Goal: Task Accomplishment & Management: Use online tool/utility

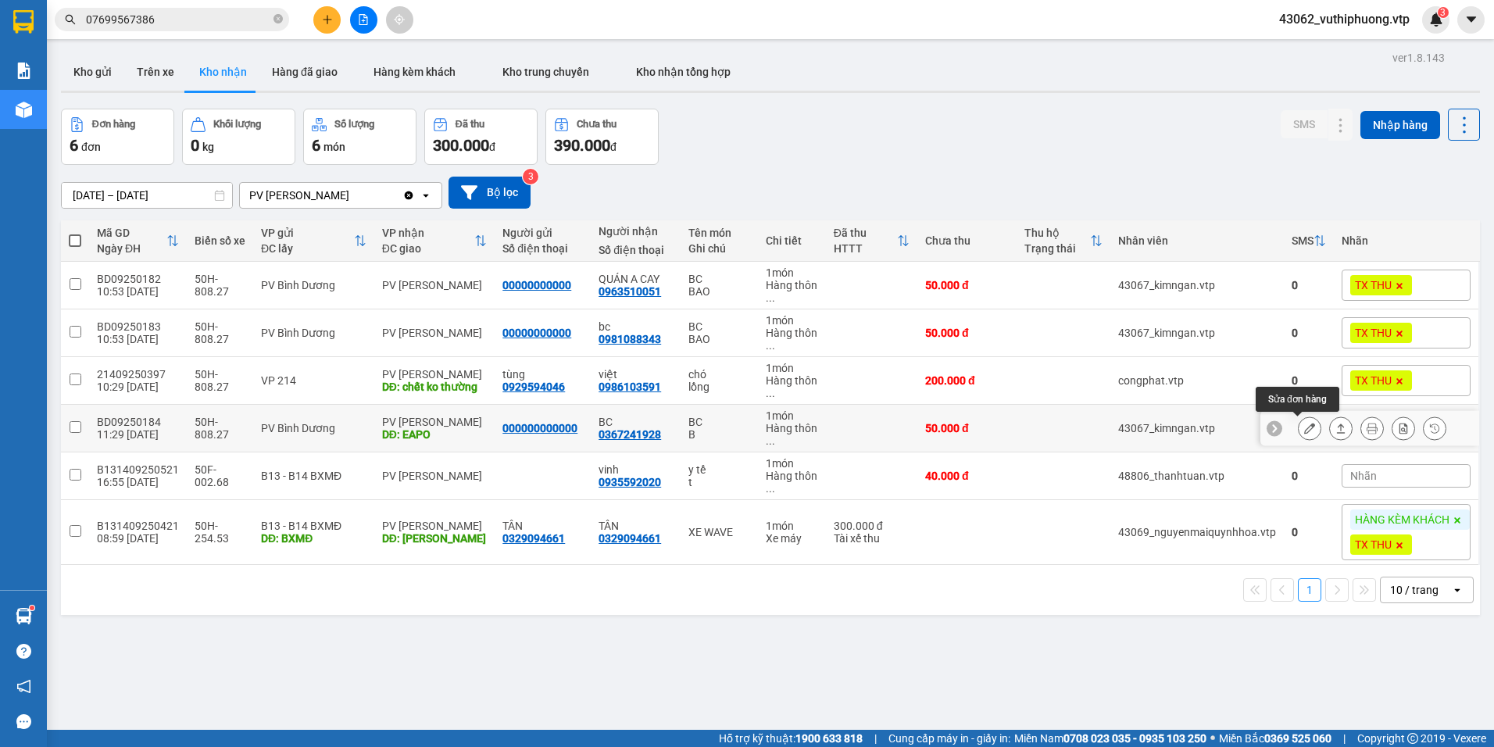
click at [1304, 425] on icon at bounding box center [1309, 428] width 11 height 11
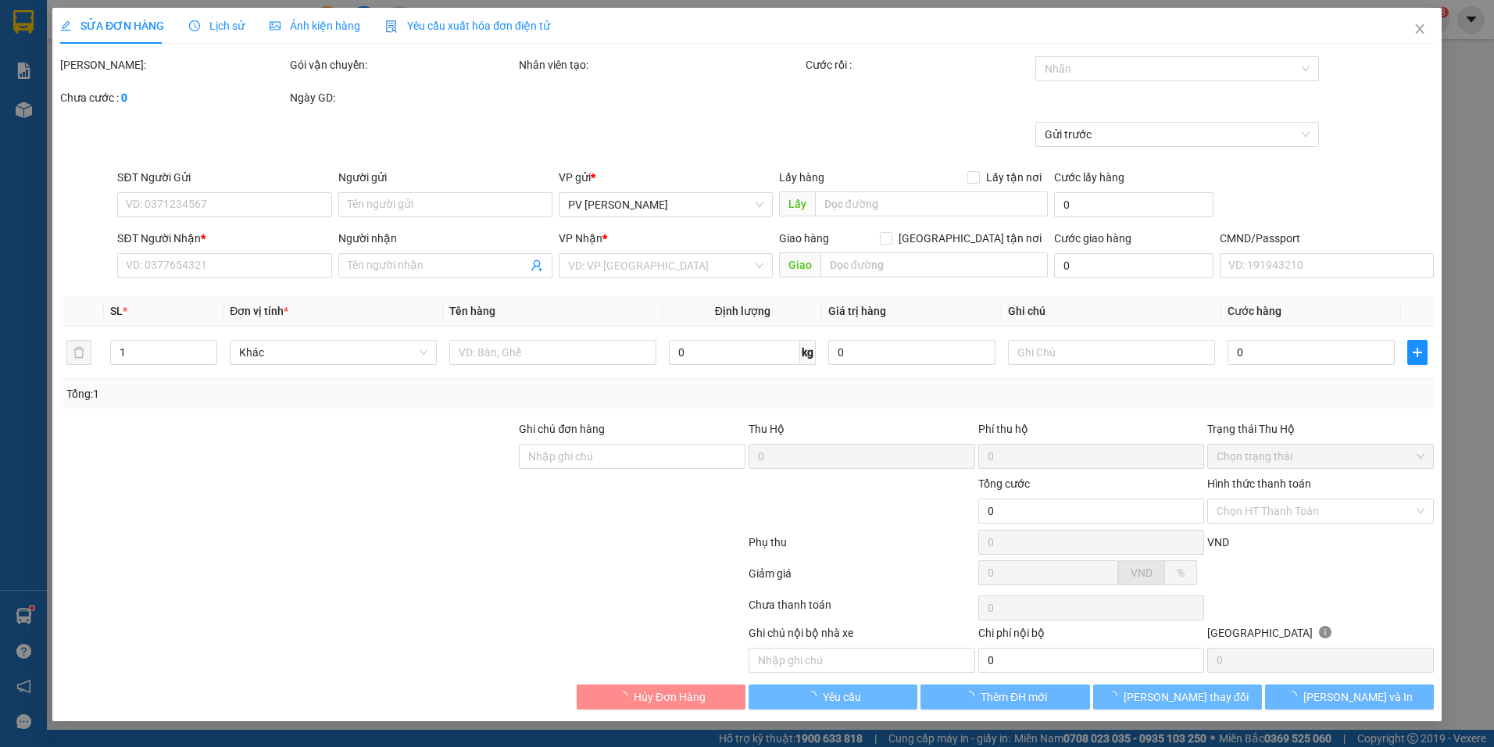
type input "000000000000"
type input "0367241928"
type input "BC"
type input "EAPO"
type input "50.000"
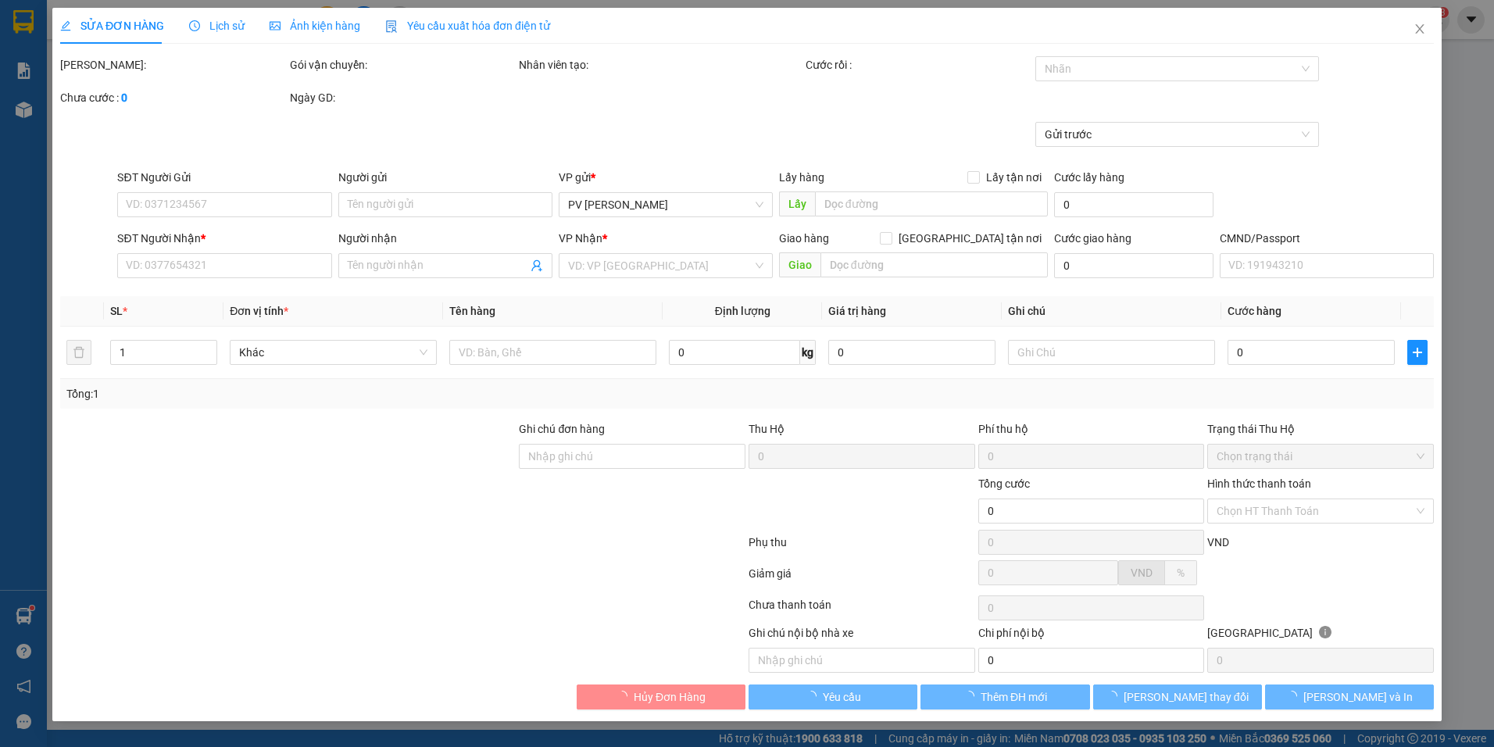
type input "50.000"
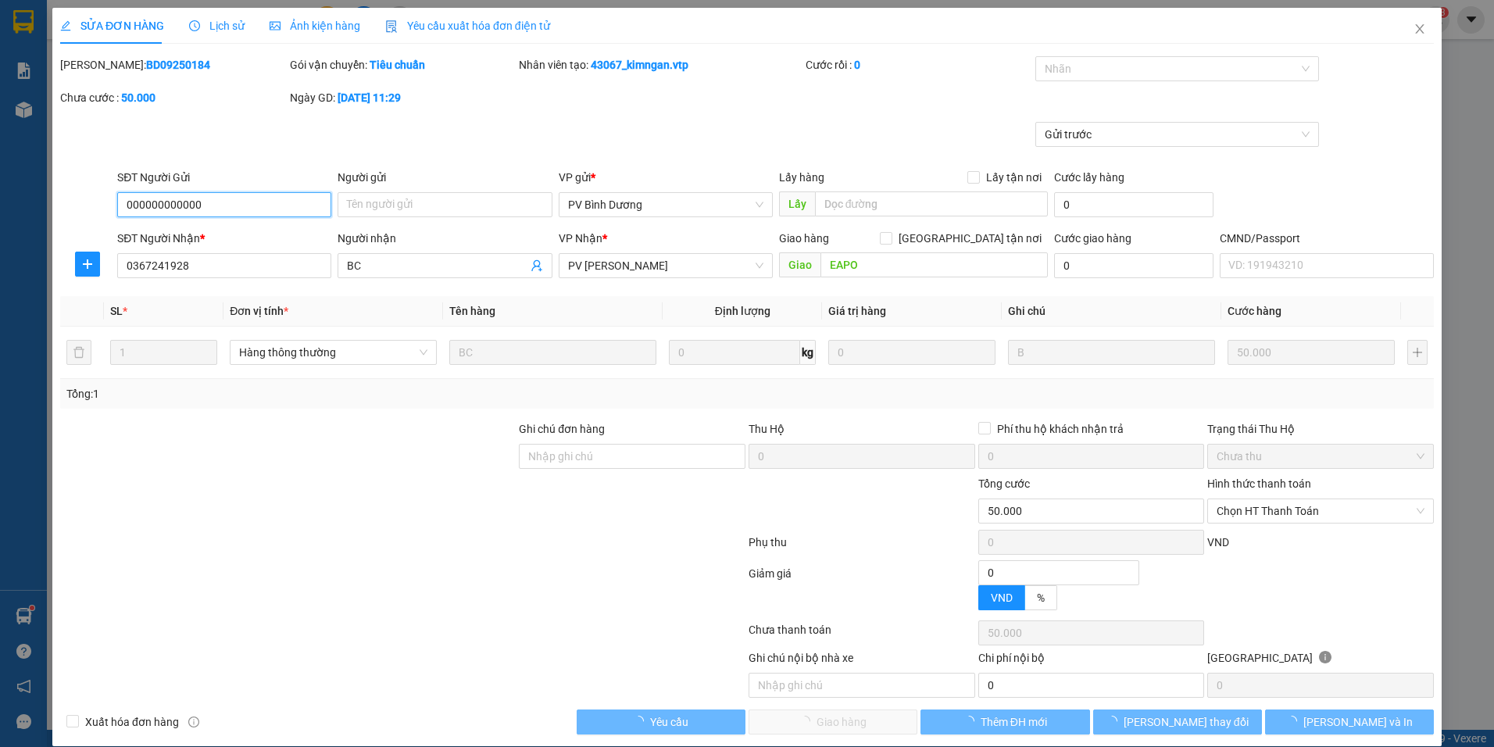
type input "2.500"
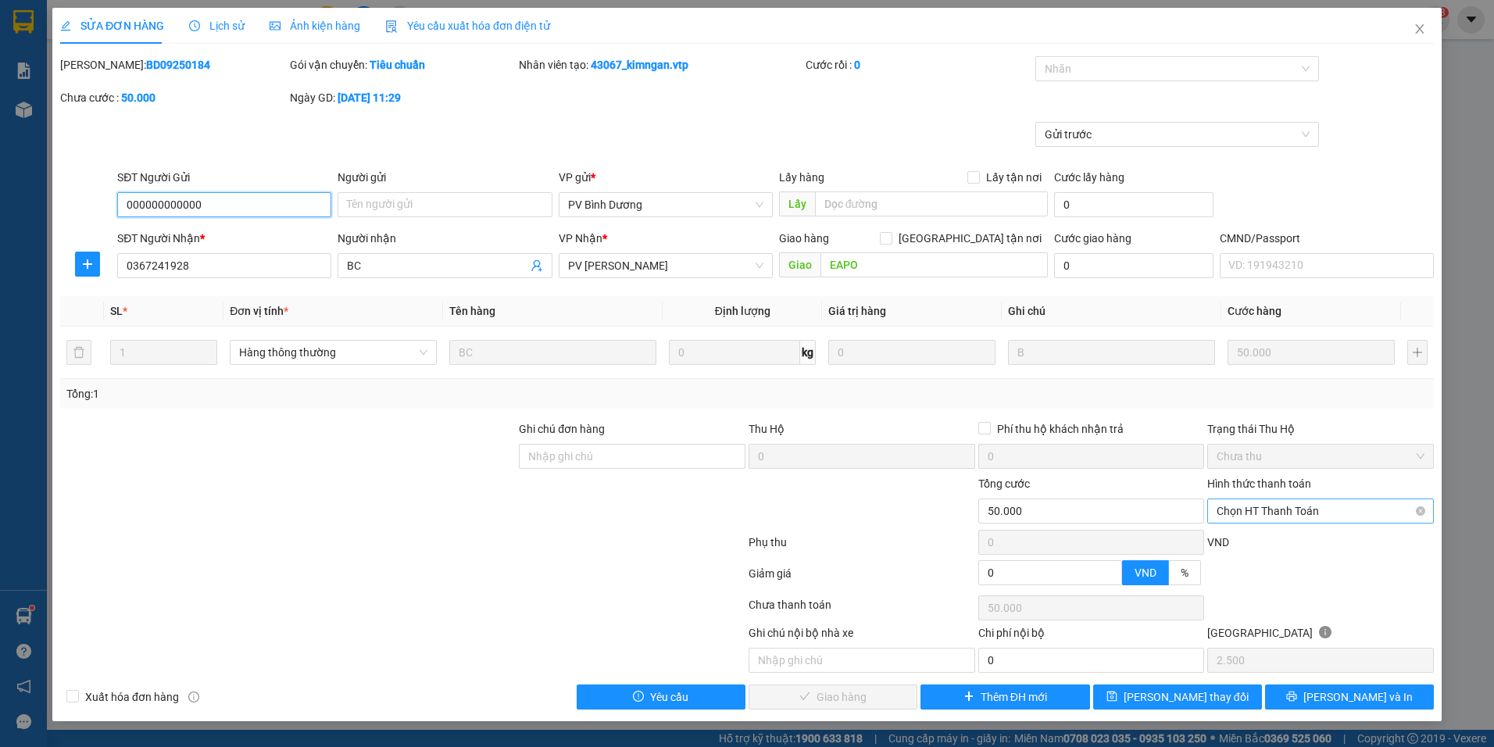
click at [1338, 507] on span "Chọn HT Thanh Toán" at bounding box center [1321, 510] width 208 height 23
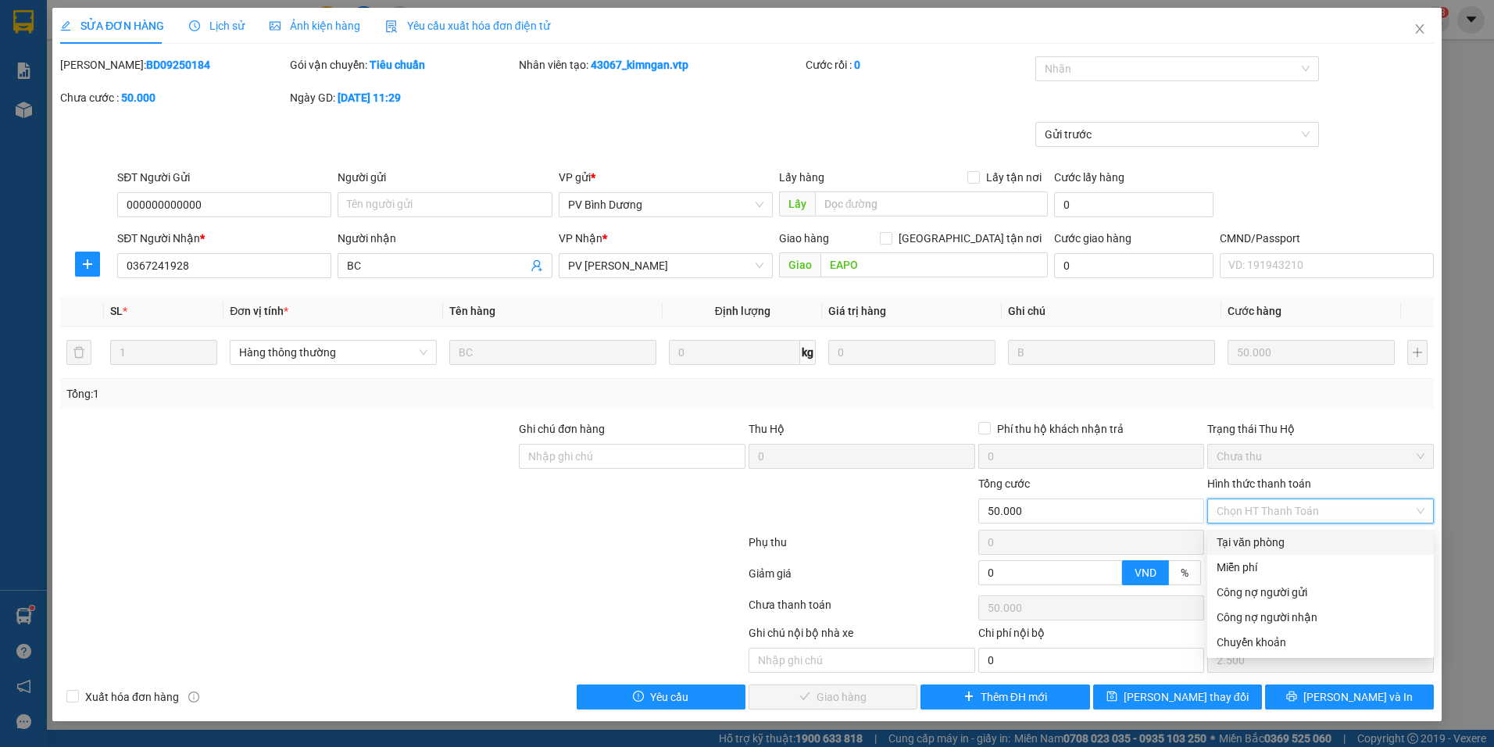
click at [1252, 535] on div "Tại văn phòng" at bounding box center [1321, 542] width 208 height 17
type input "0"
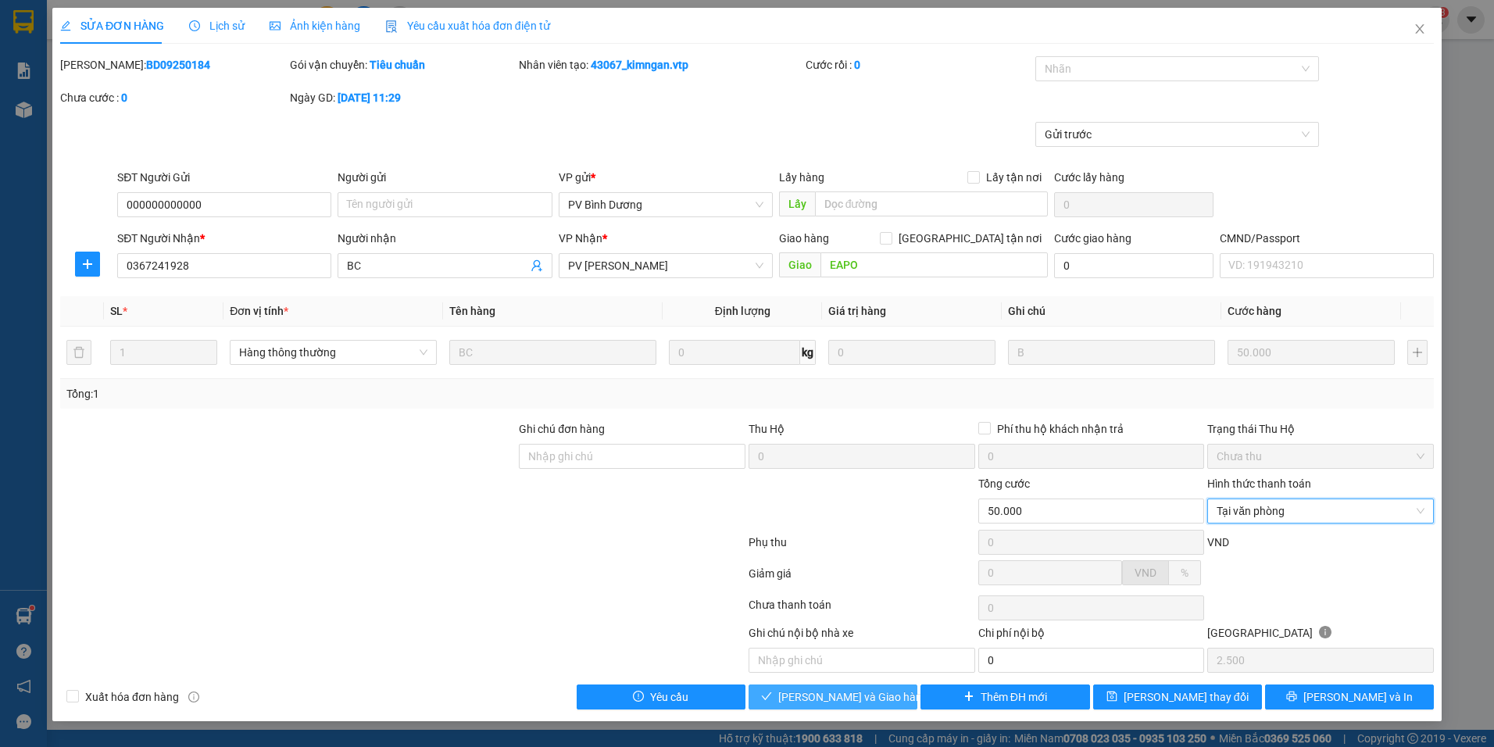
click at [879, 698] on span "Lưu và Giao hàng" at bounding box center [853, 696] width 150 height 17
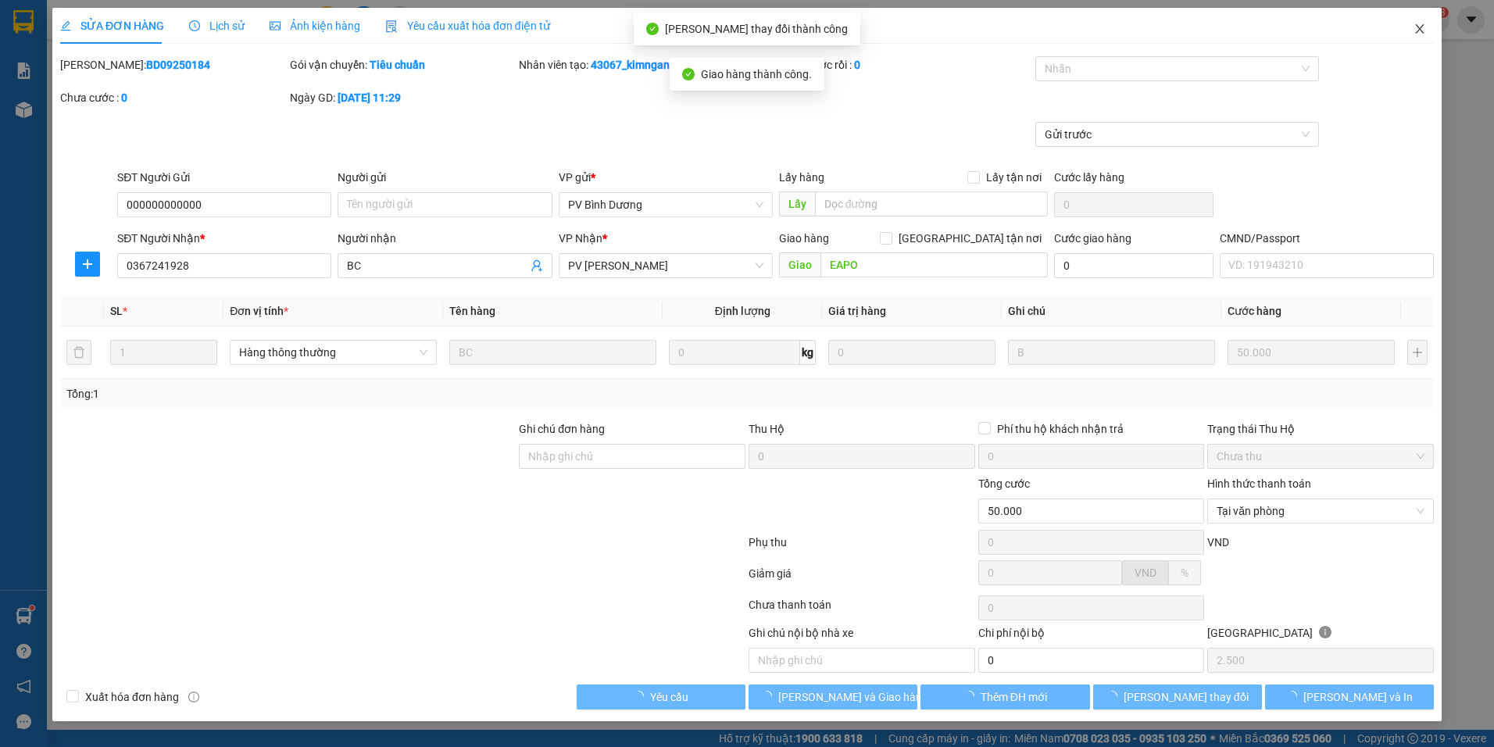
click at [1420, 33] on icon "close" at bounding box center [1419, 29] width 13 height 13
